Goal: Task Accomplishment & Management: Manage account settings

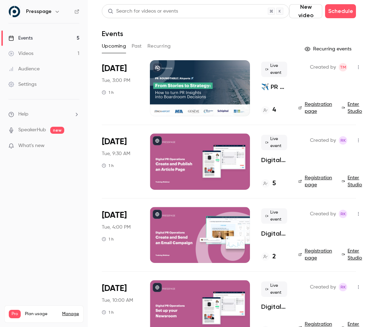
click at [70, 312] on link "Manage" at bounding box center [70, 315] width 17 height 6
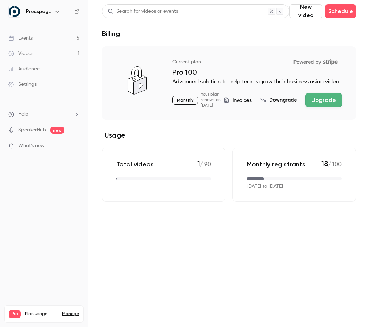
click at [242, 102] on span "Invoices" at bounding box center [241, 100] width 19 height 7
